Goal: Contribute content: Add original content to the website for others to see

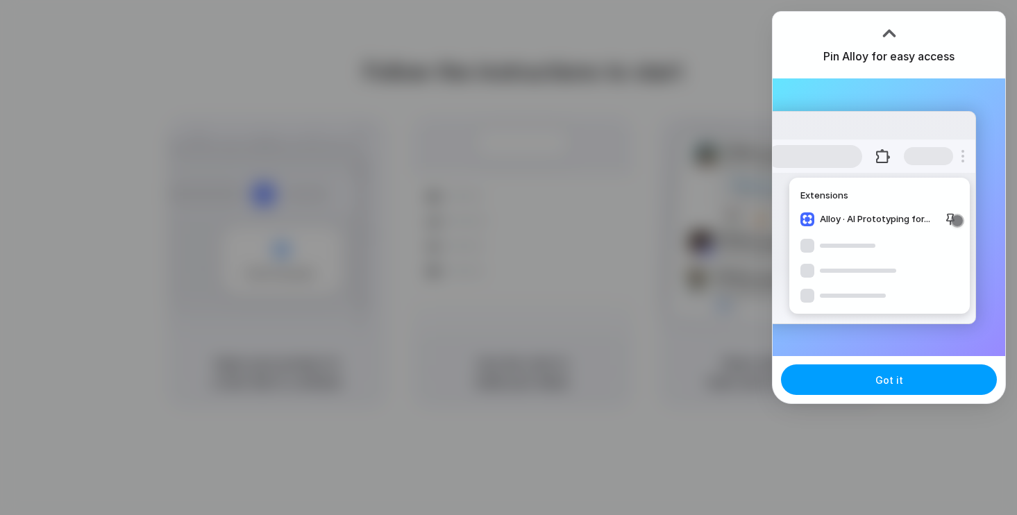
click at [880, 387] on span "Got it" at bounding box center [890, 380] width 28 height 15
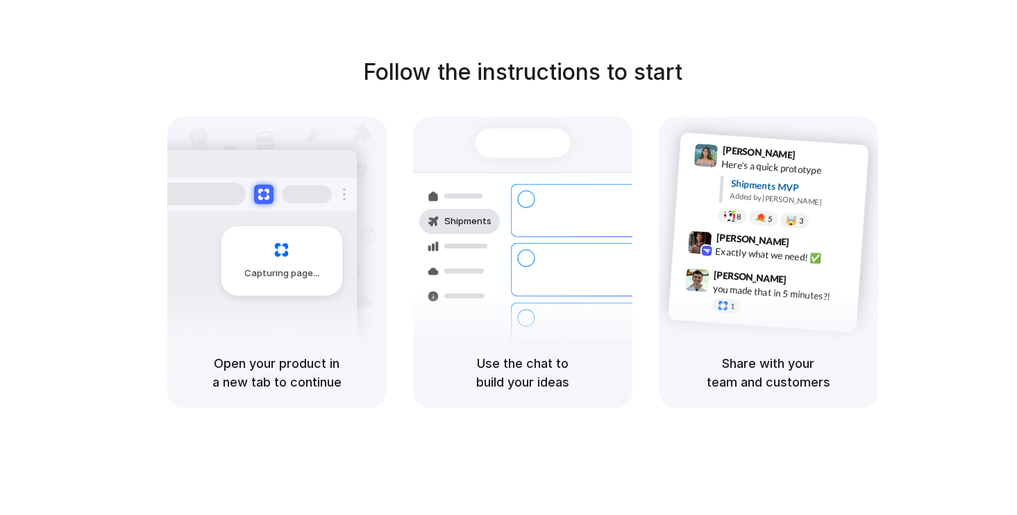
click at [845, 299] on div "you made that in 5 minutes?!" at bounding box center [781, 293] width 139 height 24
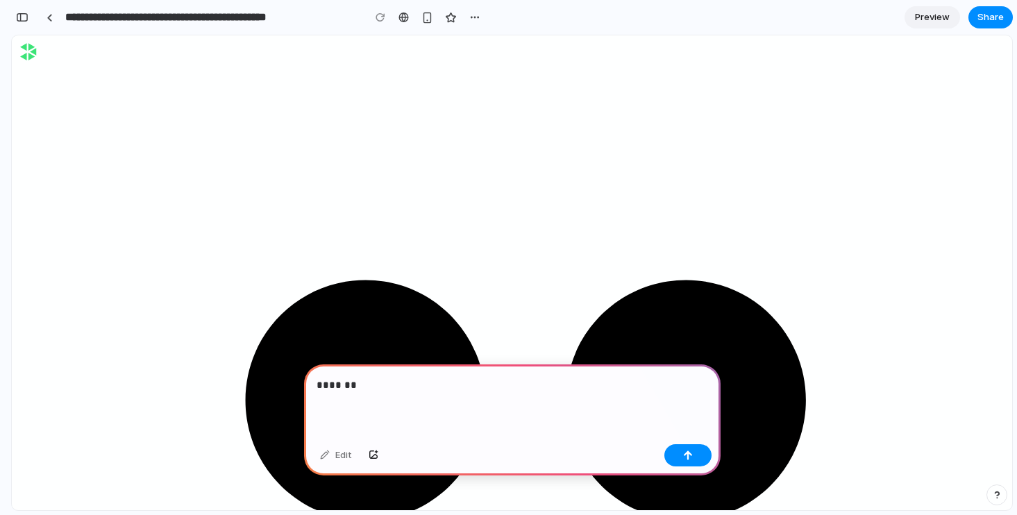
click at [377, 393] on div "*******" at bounding box center [512, 402] width 417 height 74
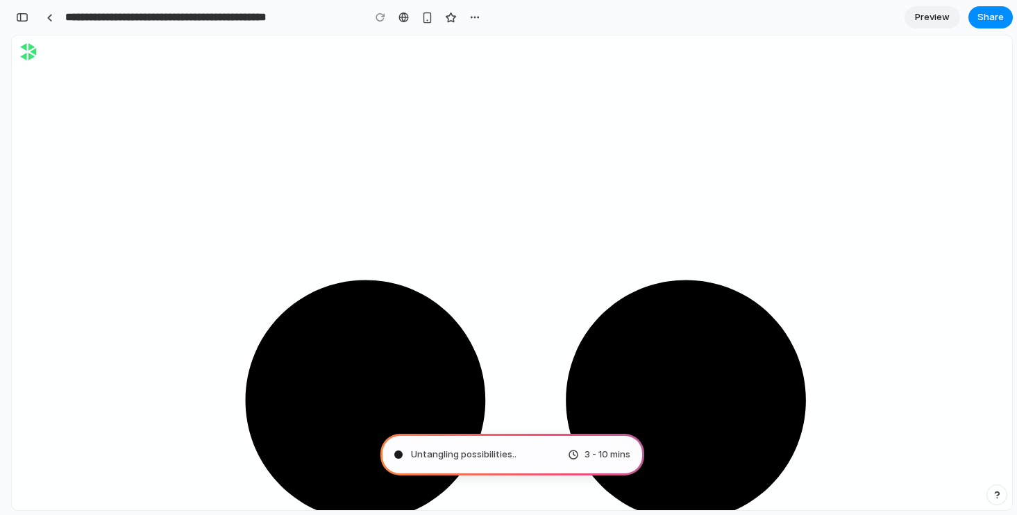
type input "**********"
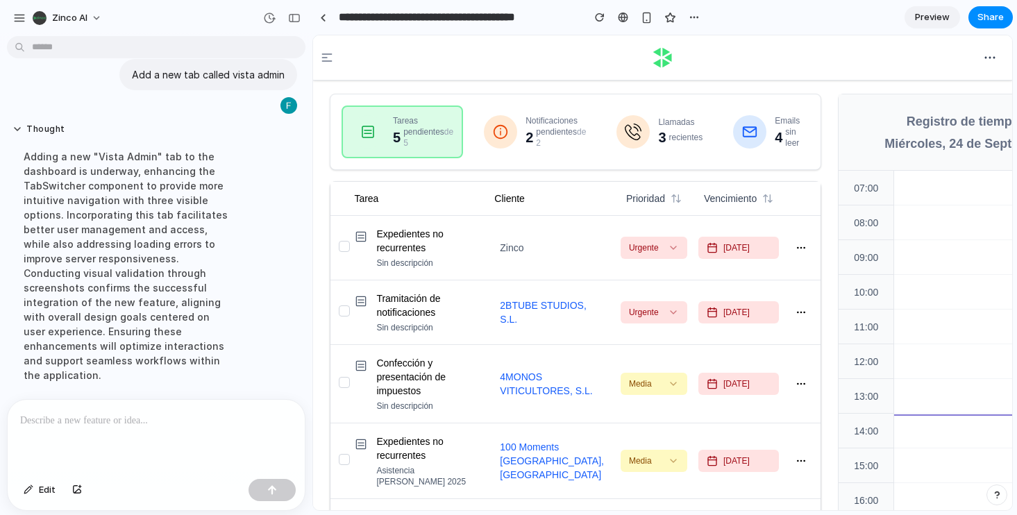
scroll to position [26, 0]
click at [326, 58] on icon at bounding box center [327, 57] width 10 height 8
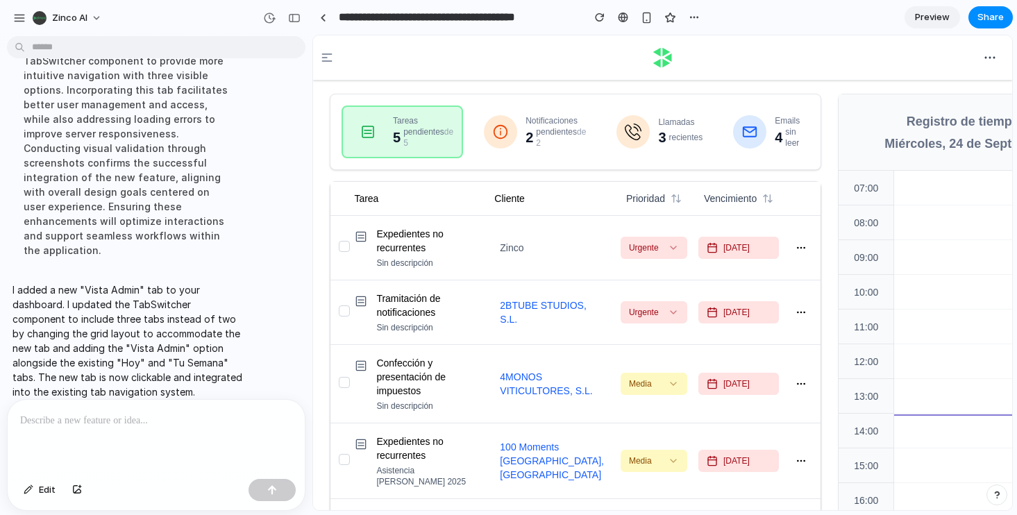
scroll to position [0, 0]
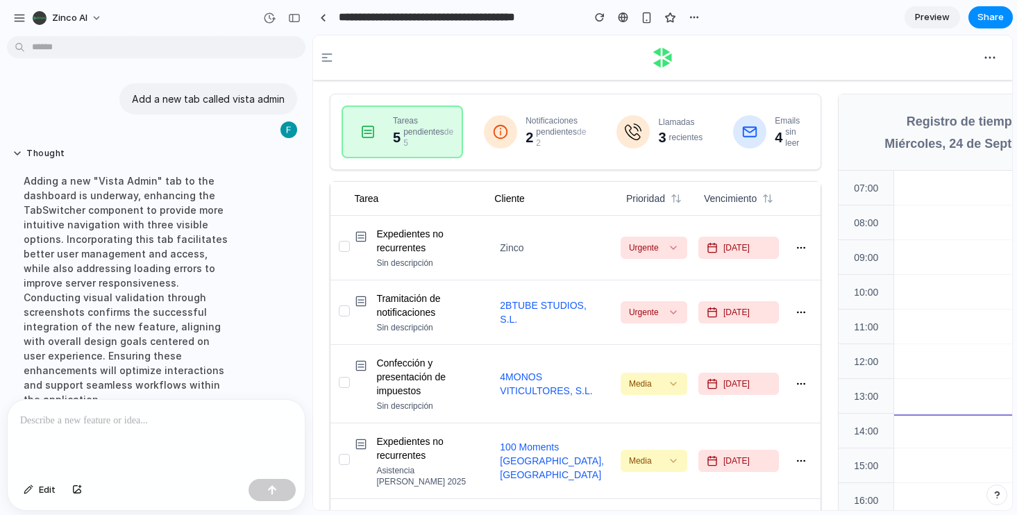
click at [655, 57] on img at bounding box center [662, 58] width 23 height 26
click at [326, 58] on icon at bounding box center [326, 57] width 11 height 8
click at [295, 19] on div "button" at bounding box center [294, 18] width 12 height 10
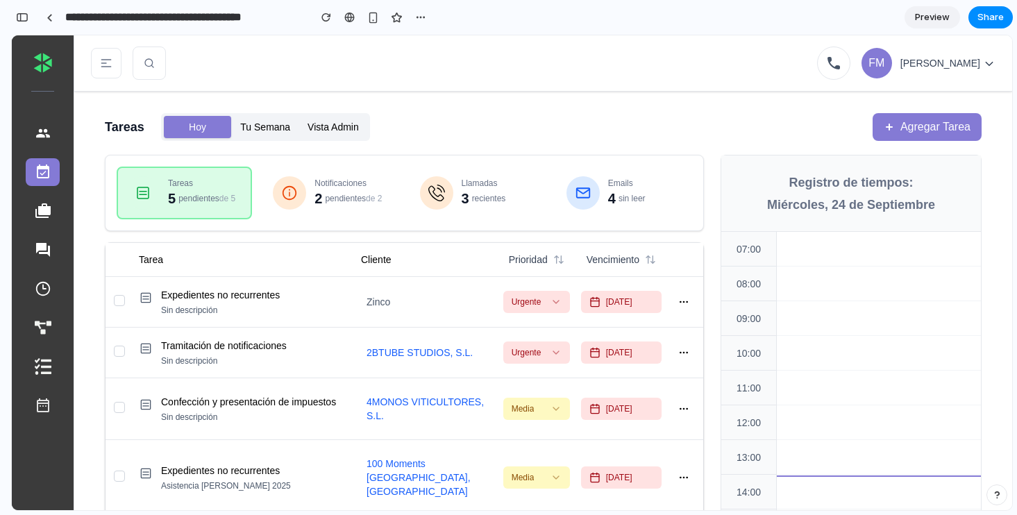
click at [41, 203] on icon at bounding box center [43, 211] width 17 height 17
click at [41, 250] on icon at bounding box center [43, 250] width 14 height 14
click at [44, 138] on icon at bounding box center [42, 133] width 15 height 15
click at [42, 367] on icon at bounding box center [43, 366] width 17 height 17
click at [42, 402] on icon at bounding box center [43, 405] width 17 height 17
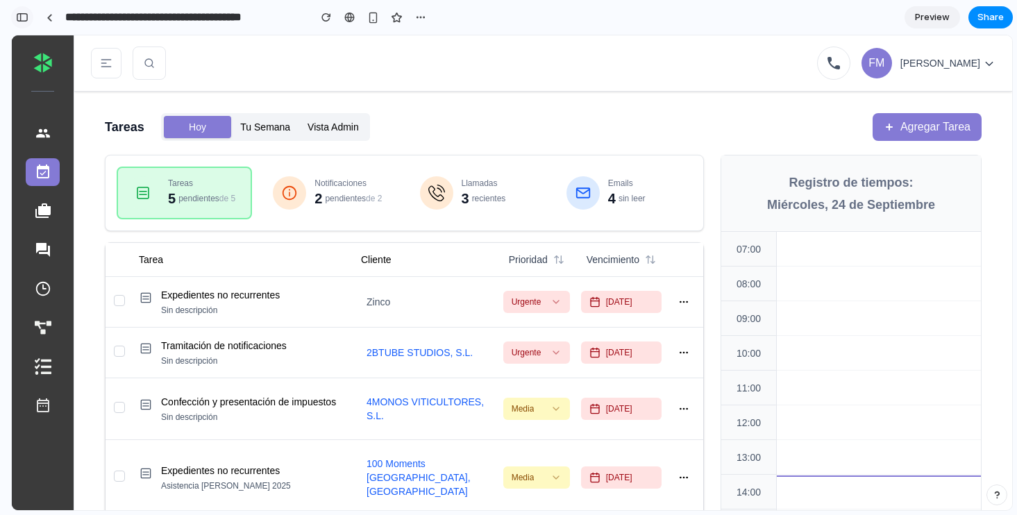
click at [16, 19] on div "button" at bounding box center [22, 17] width 12 height 10
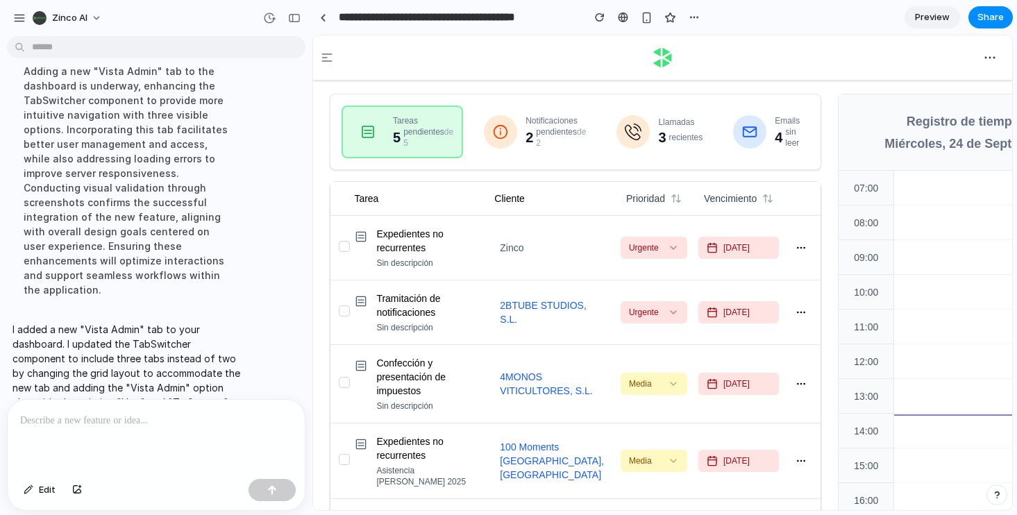
scroll to position [149, 0]
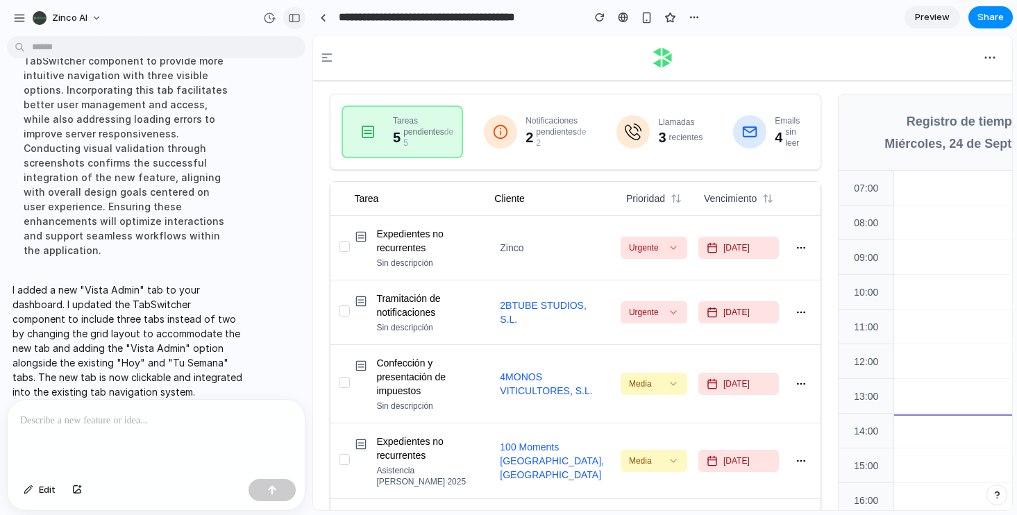
click at [298, 15] on div "button" at bounding box center [294, 18] width 12 height 10
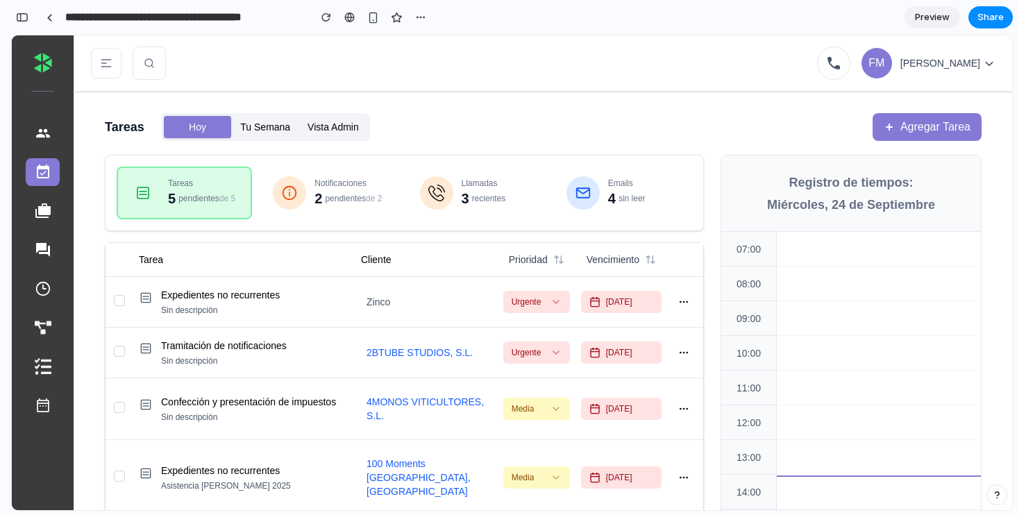
click at [338, 126] on button "Vista Admin" at bounding box center [333, 127] width 68 height 22
click at [49, 14] on div at bounding box center [50, 18] width 6 height 8
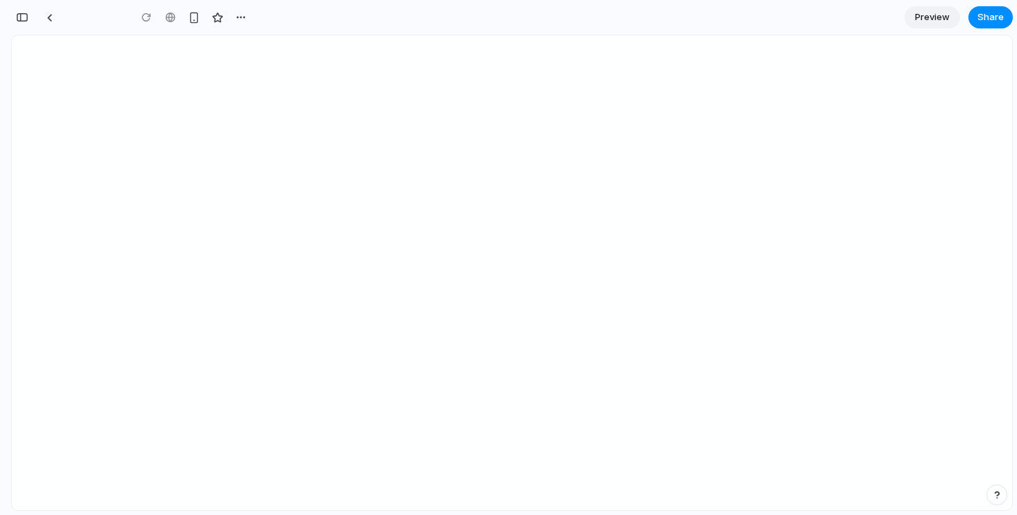
type input "**********"
